Goal: Check status: Check status

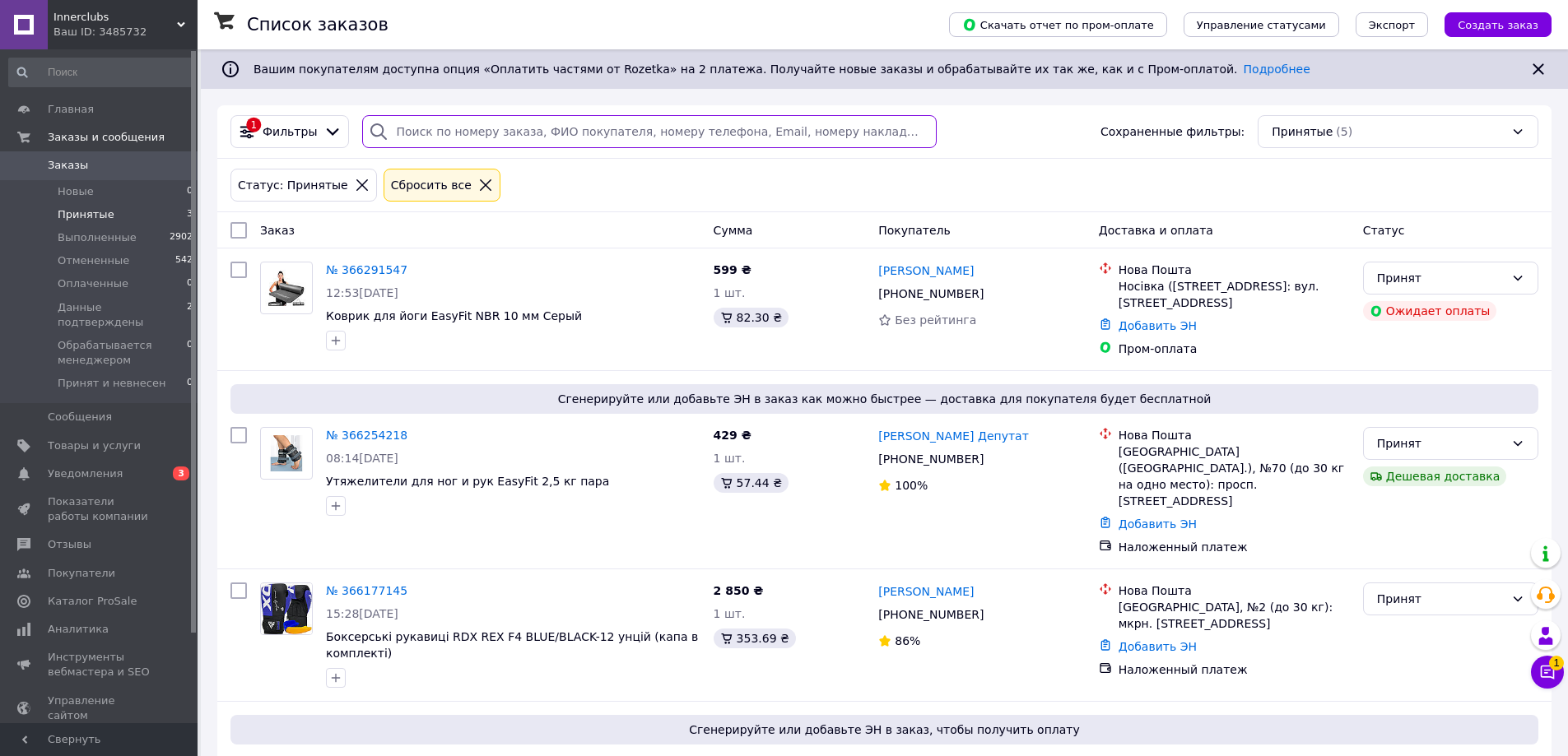
click at [510, 125] on input "search" at bounding box center [649, 132] width 573 height 33
paste input "364584531"
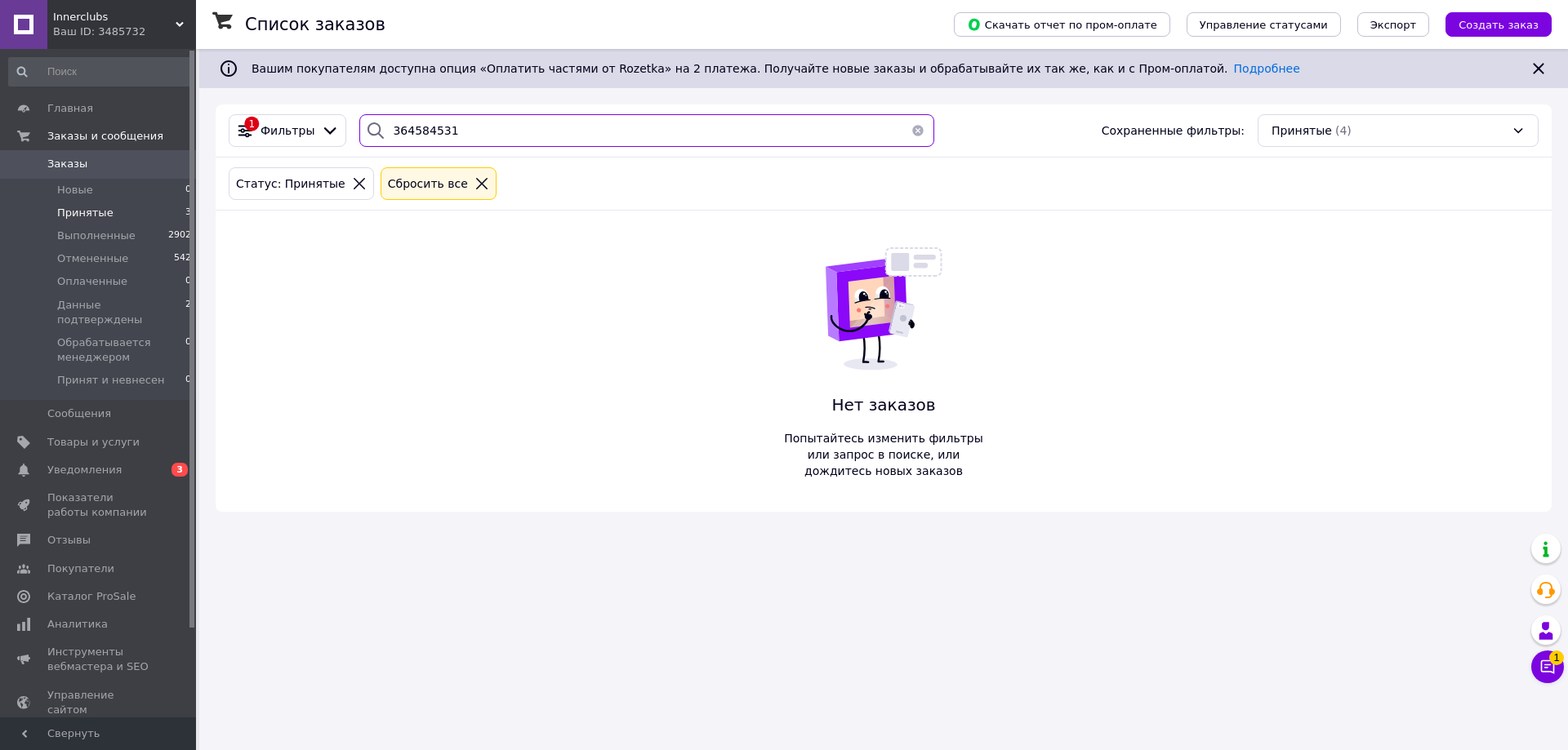
type input "364584531"
click at [476, 184] on icon at bounding box center [481, 183] width 11 height 11
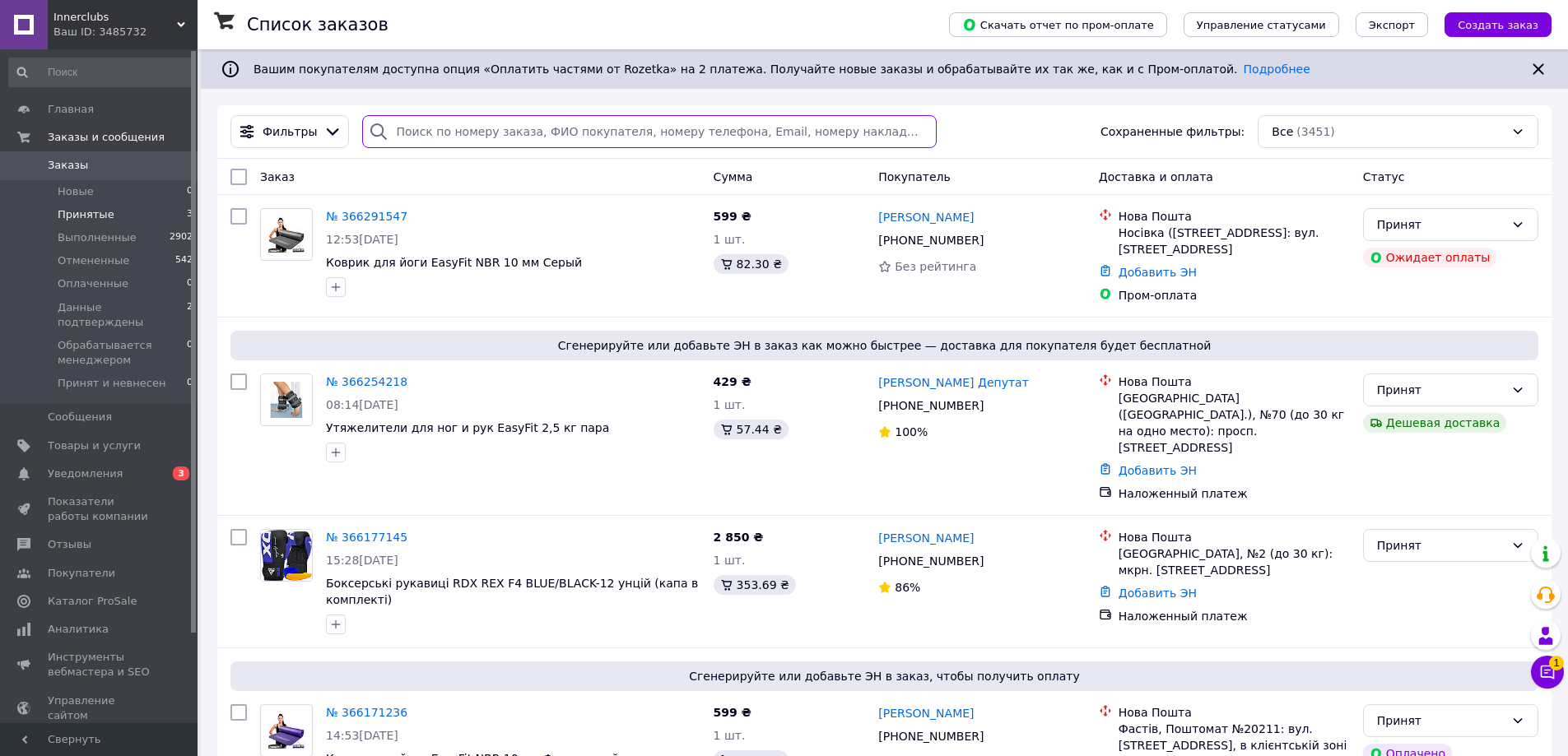
click at [540, 127] on input "search" at bounding box center [649, 132] width 573 height 33
paste input "364584531"
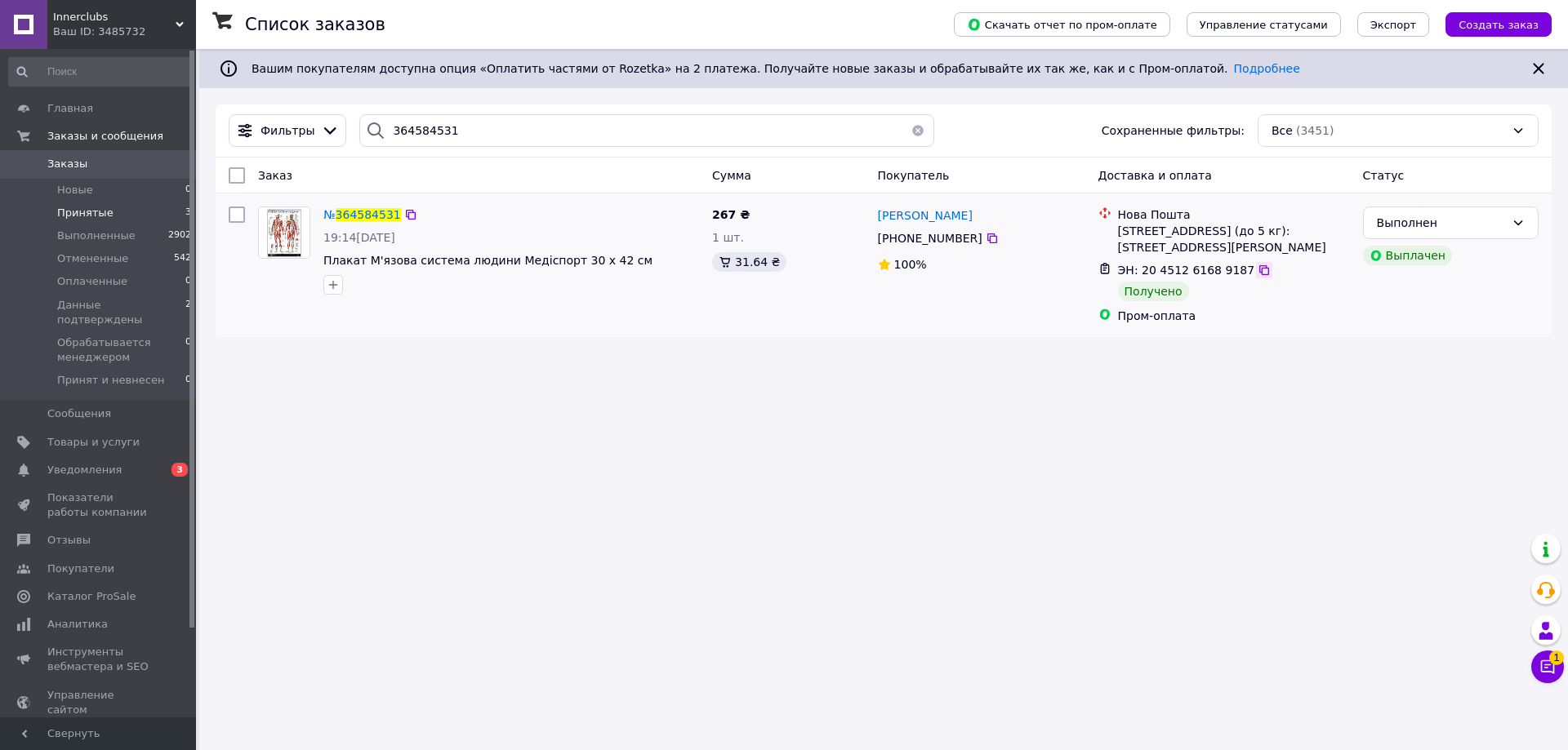
click at [1258, 270] on icon at bounding box center [1264, 270] width 13 height 13
click at [567, 137] on input "364584531" at bounding box center [647, 130] width 575 height 33
paste input "637526"
click at [1258, 271] on icon at bounding box center [1264, 270] width 13 height 13
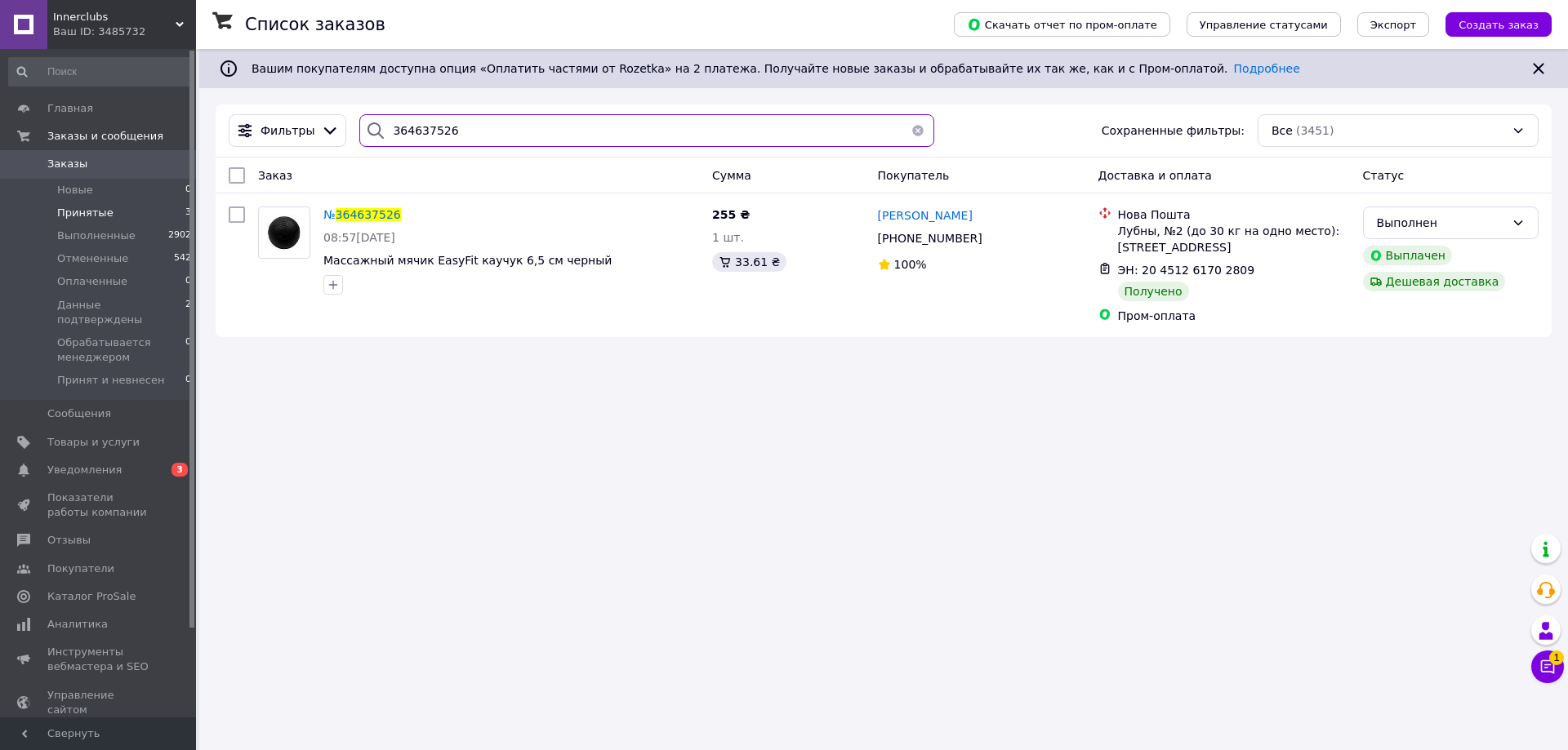
click at [754, 130] on input "364637526" at bounding box center [647, 130] width 575 height 33
paste input "364692219"
click at [753, 130] on input "364637526364692219" at bounding box center [647, 130] width 575 height 33
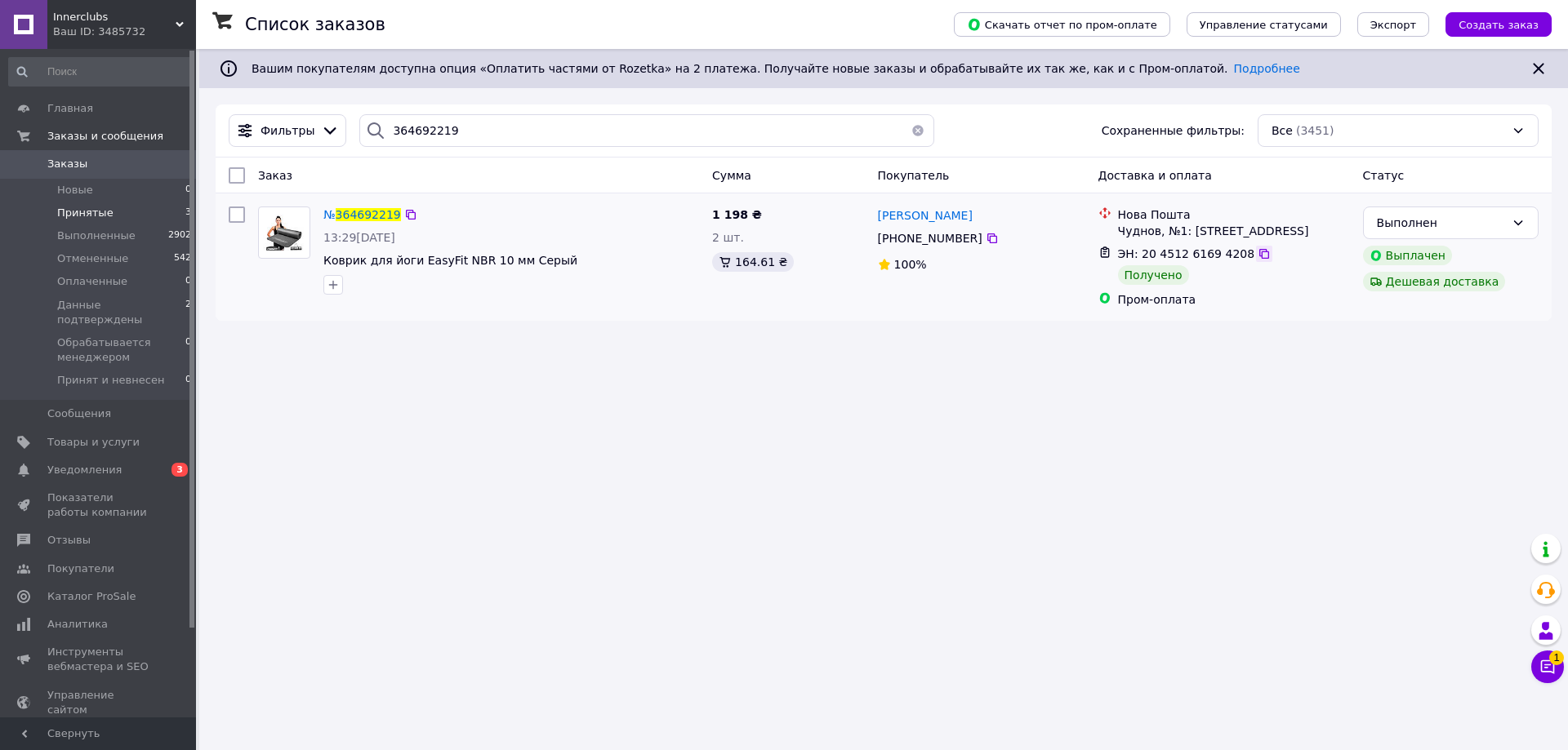
click at [1258, 253] on icon at bounding box center [1264, 253] width 13 height 13
click at [806, 138] on input "364692219" at bounding box center [647, 130] width 575 height 33
paste input "721877"
type input "364721877"
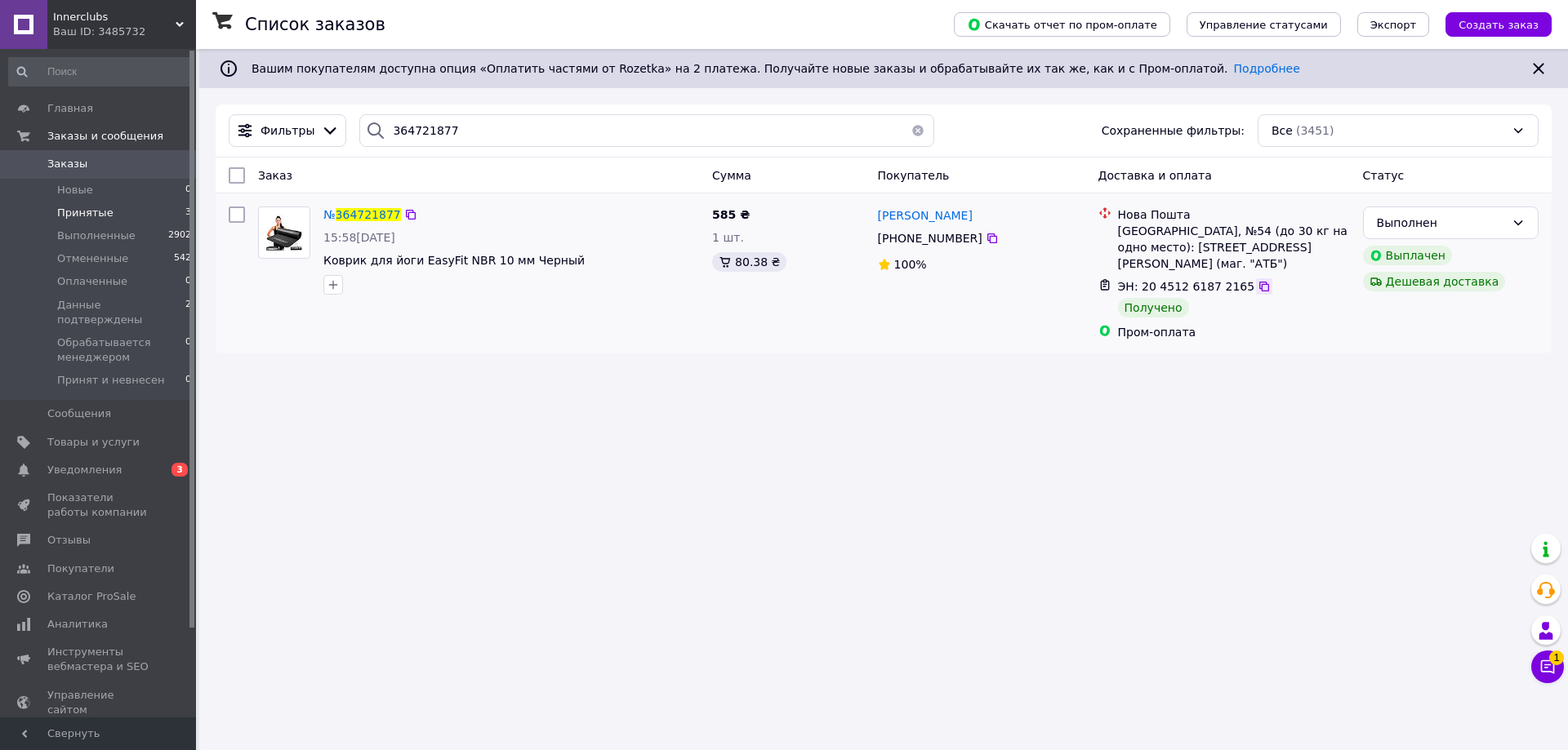
click at [1258, 280] on icon at bounding box center [1264, 286] width 13 height 13
